Goal: Task Accomplishment & Management: Manage account settings

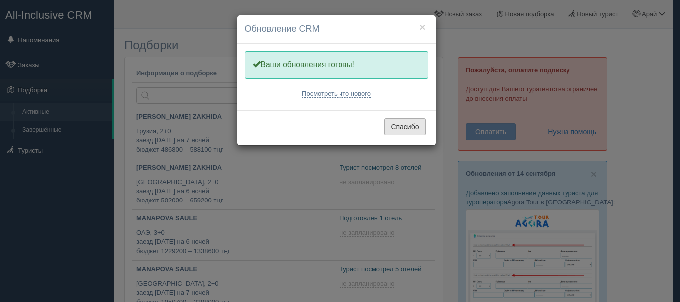
click at [419, 126] on button "Спасибо" at bounding box center [404, 126] width 41 height 17
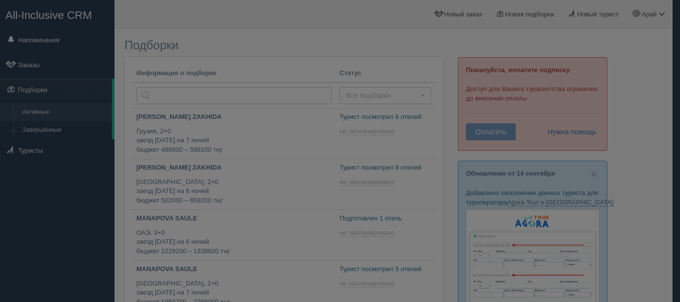
type input "[DATE] 19:30"
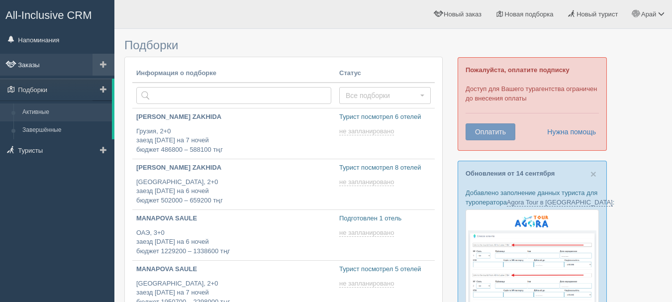
click at [58, 67] on link "Заказы" at bounding box center [57, 65] width 114 height 22
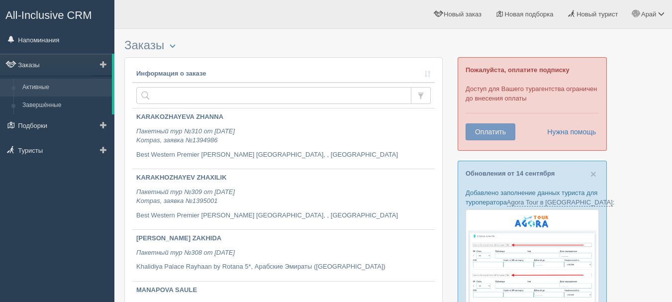
click at [102, 65] on span at bounding box center [103, 64] width 7 height 7
